Goal: Check status

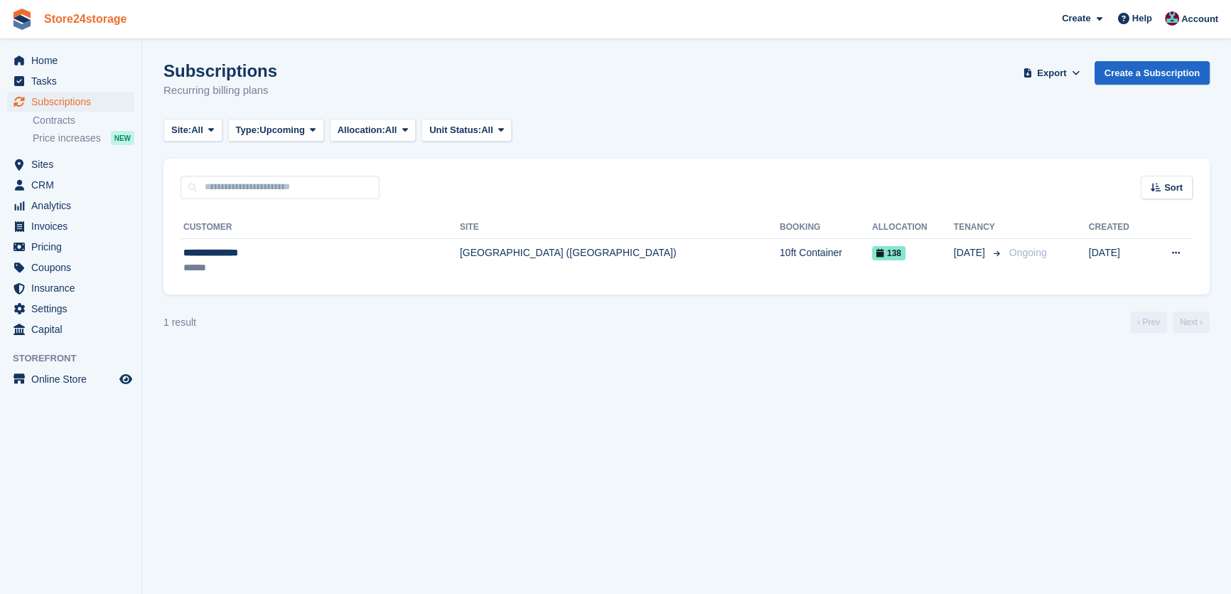
click at [53, 21] on link "Store24storage" at bounding box center [85, 18] width 95 height 23
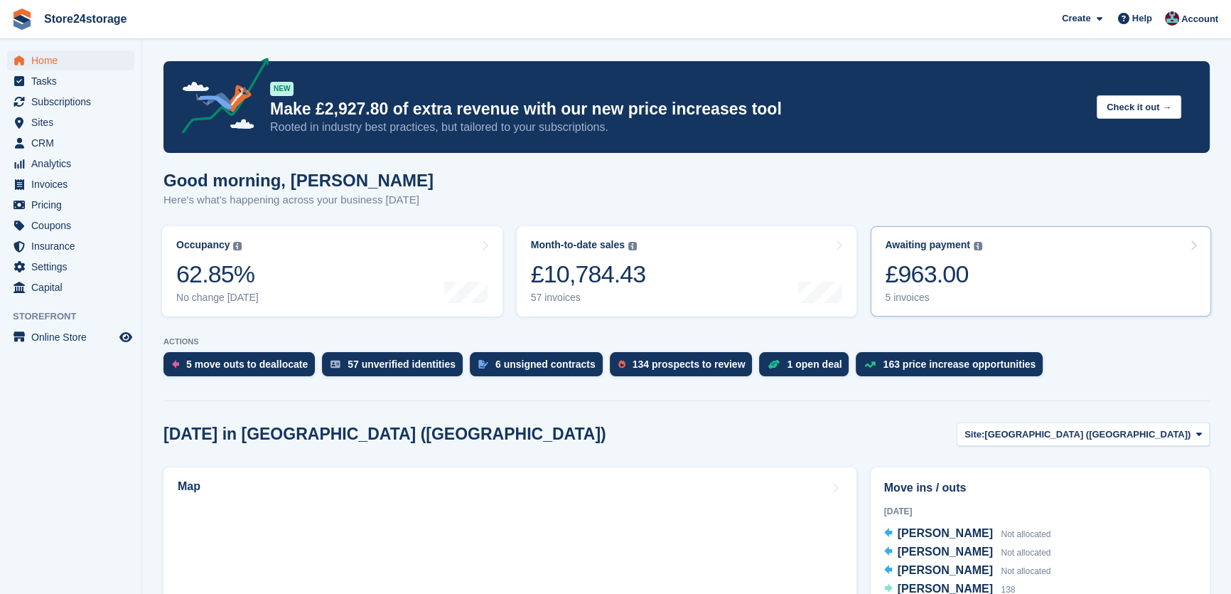
click at [1043, 267] on link "Awaiting payment The total outstanding balance on all open invoices. £963.00 5 …" at bounding box center [1041, 271] width 341 height 90
